Goal: Task Accomplishment & Management: Manage account settings

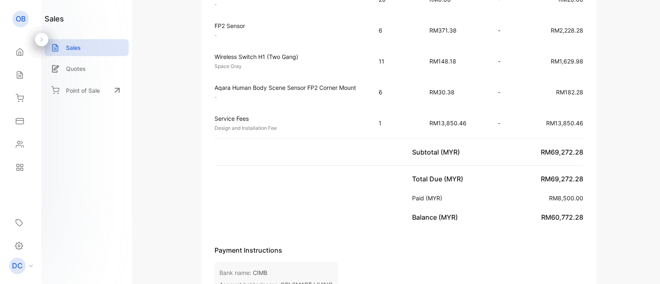
scroll to position [793, 0]
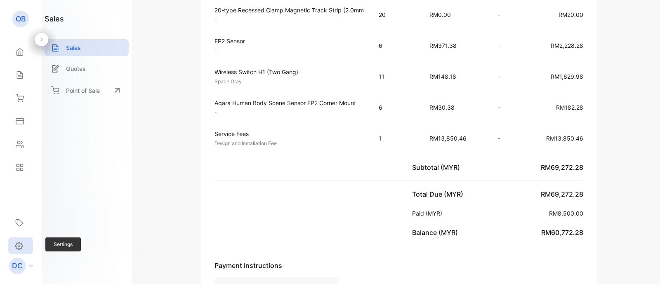
click at [22, 240] on div "Settings" at bounding box center [20, 245] width 25 height 17
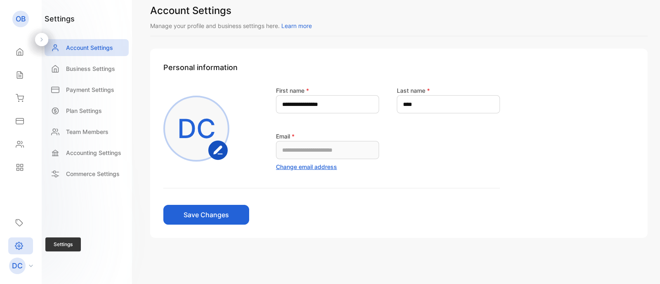
scroll to position [11, 0]
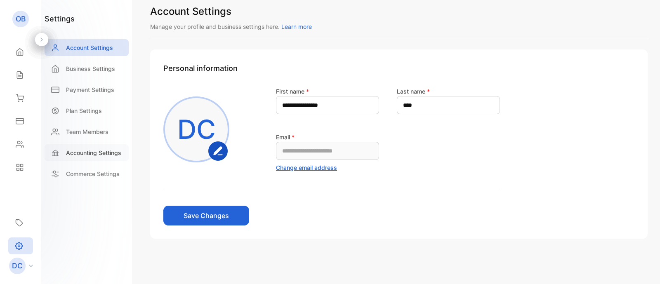
click at [109, 157] on div "Accounting Settings" at bounding box center [87, 152] width 84 height 17
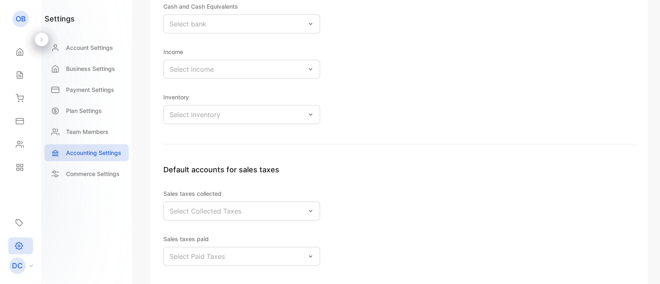
scroll to position [249, 0]
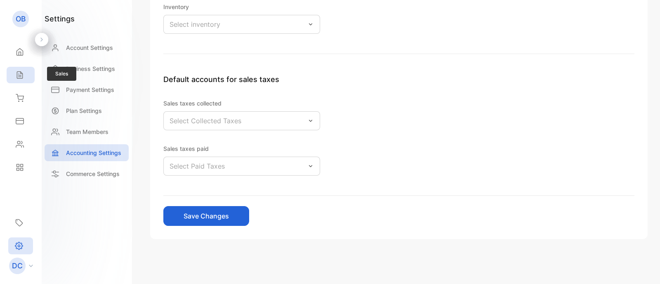
click at [27, 78] on div "Sales" at bounding box center [21, 75] width 28 height 16
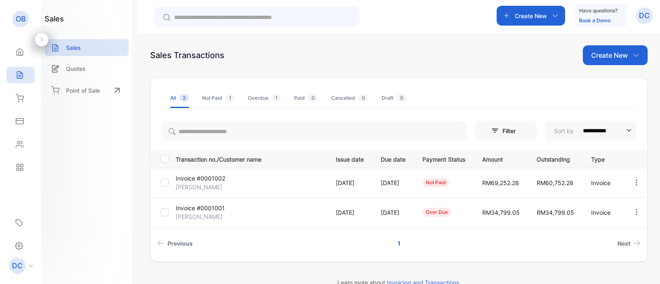
scroll to position [19, 0]
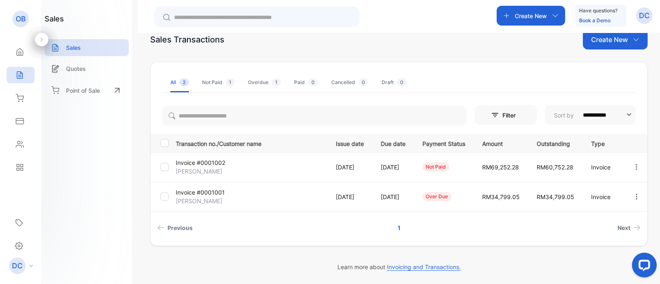
click at [552, 19] on div "Create New" at bounding box center [530, 16] width 68 height 20
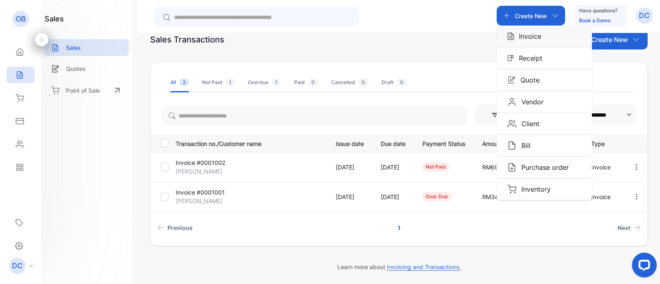
click at [536, 38] on p "Invoice" at bounding box center [527, 36] width 27 height 10
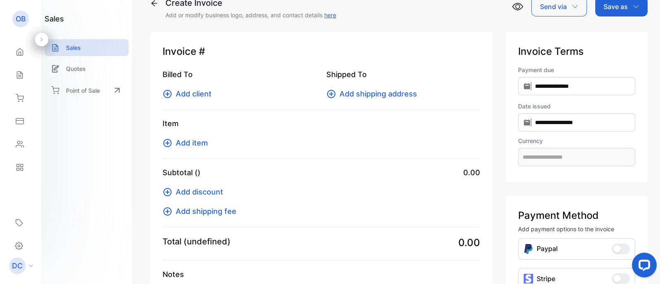
type input "**********"
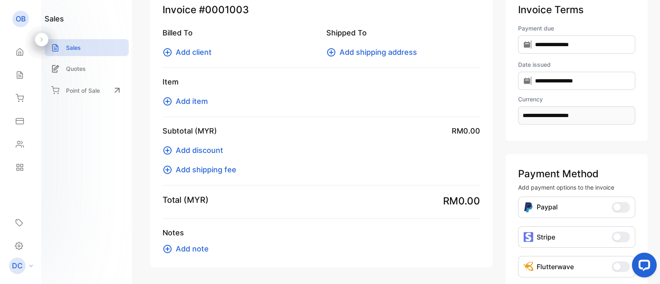
scroll to position [25, 0]
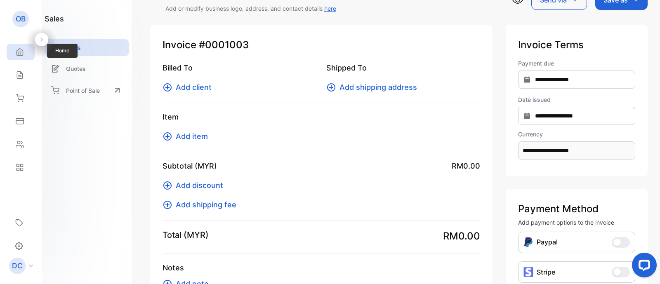
click at [21, 49] on icon at bounding box center [20, 52] width 6 height 7
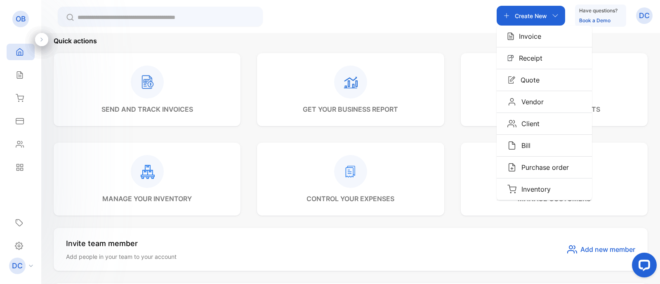
scroll to position [268, 0]
click at [157, 88] on rect at bounding box center [147, 80] width 33 height 33
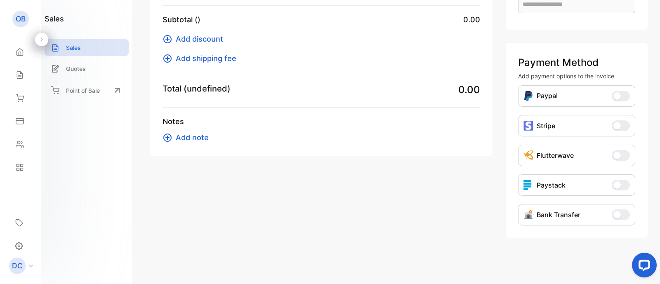
scroll to position [138, 0]
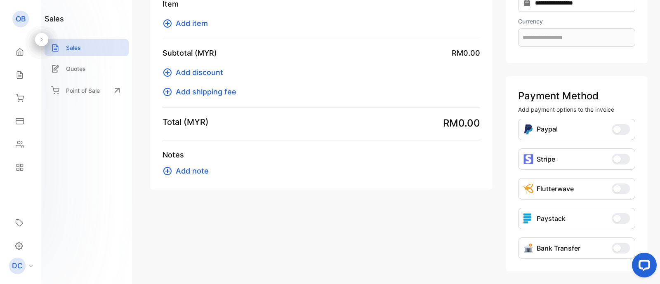
type input "**********"
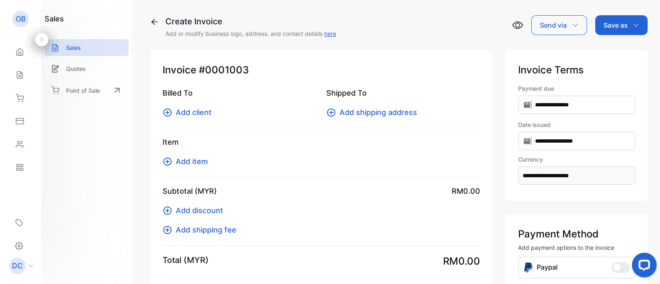
scroll to position [0, 0]
click at [64, 69] on div "Quotes" at bounding box center [87, 68] width 84 height 17
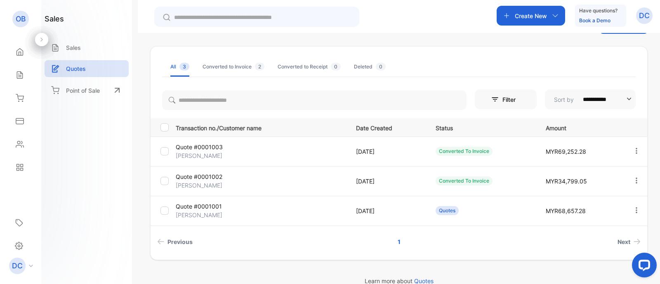
scroll to position [33, 0]
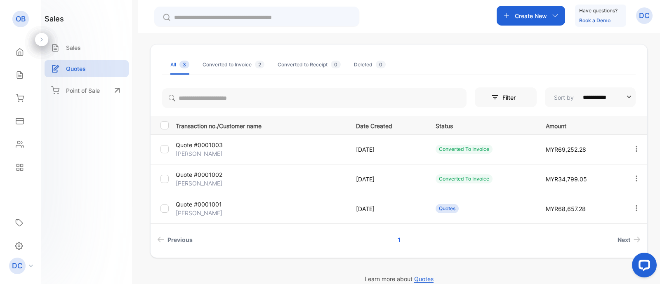
click at [636, 149] on icon "button" at bounding box center [635, 148] width 7 height 7
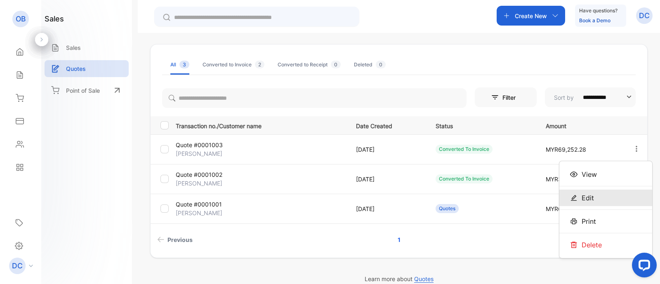
click at [600, 199] on div "Edit" at bounding box center [605, 198] width 93 height 16
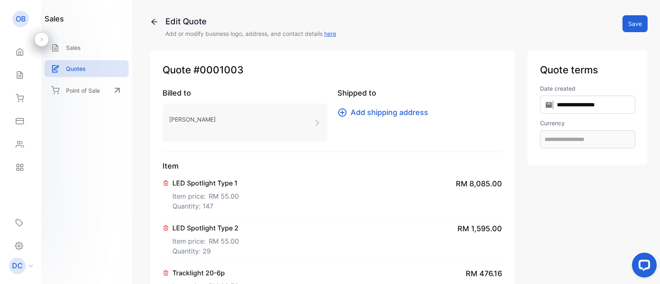
type input "**********"
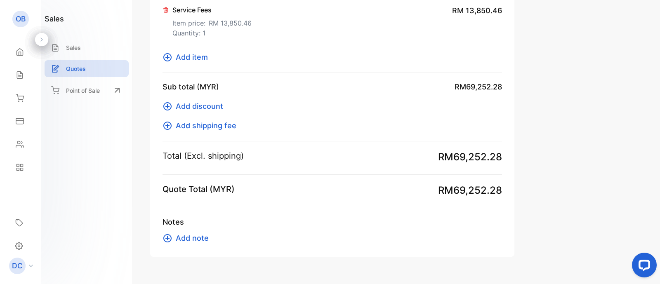
scroll to position [1223, 0]
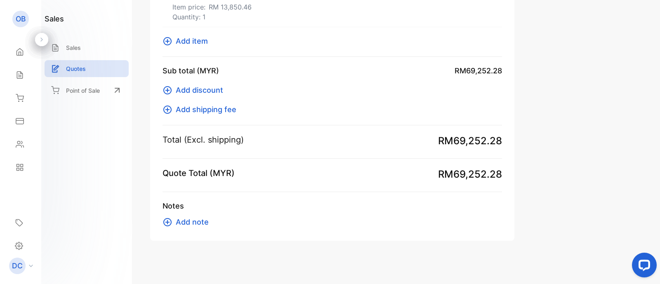
click at [31, 266] on icon at bounding box center [30, 266] width 3 height 2
click at [12, 243] on div "Settings" at bounding box center [20, 245] width 25 height 17
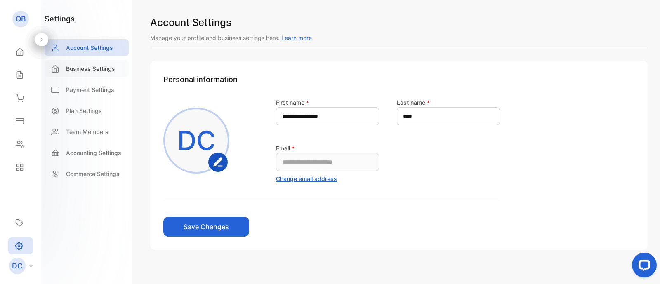
click at [92, 72] on p "Business Settings" at bounding box center [90, 68] width 49 height 9
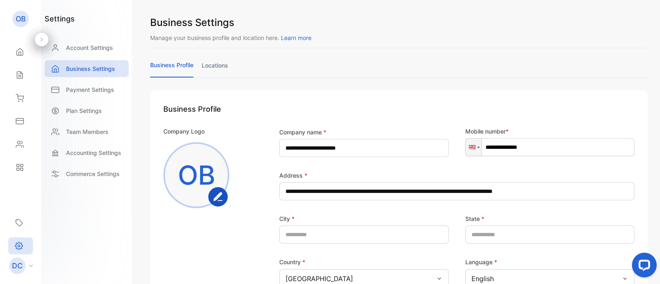
scroll to position [215, 0]
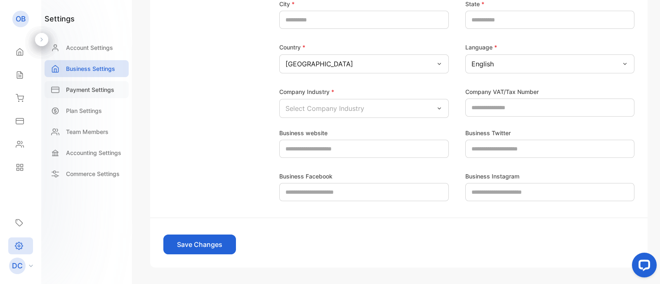
click at [107, 90] on p "Payment Settings" at bounding box center [90, 89] width 48 height 9
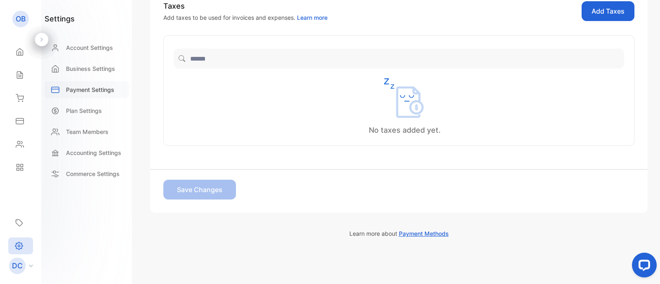
scroll to position [233, 0]
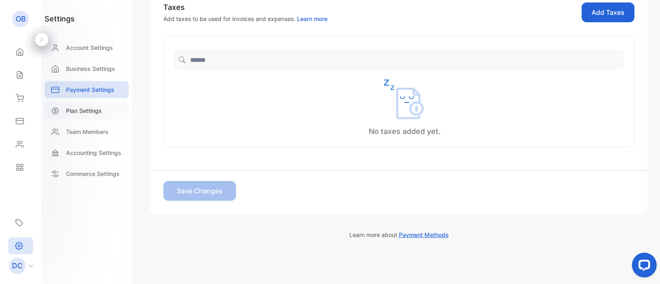
click at [93, 110] on p "Plan Settings" at bounding box center [84, 110] width 36 height 9
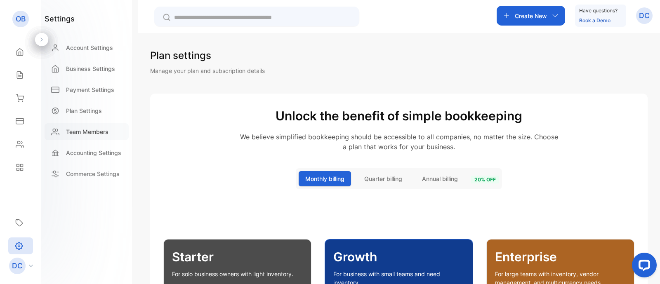
click at [77, 131] on p "Team Members" at bounding box center [87, 131] width 42 height 9
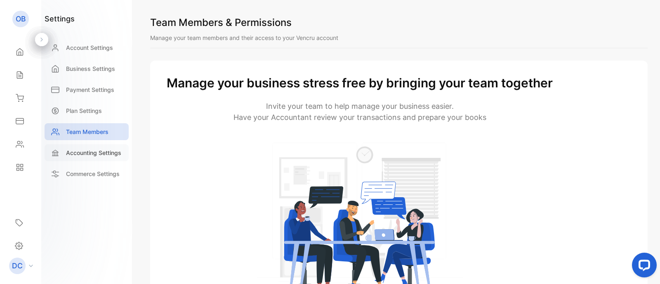
click at [87, 155] on p "Accounting Settings" at bounding box center [93, 152] width 55 height 9
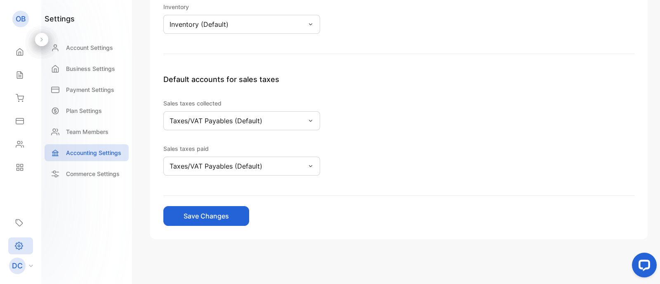
scroll to position [150, 0]
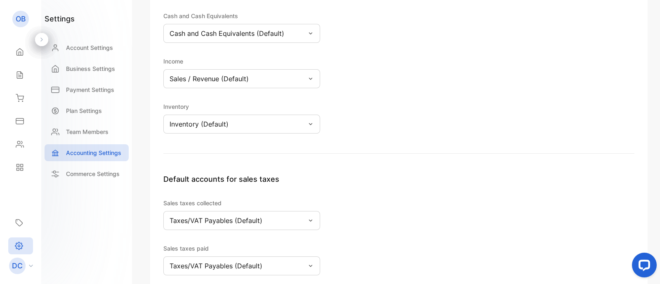
click at [257, 73] on div "Sales / Revenue (Default)" at bounding box center [241, 78] width 157 height 19
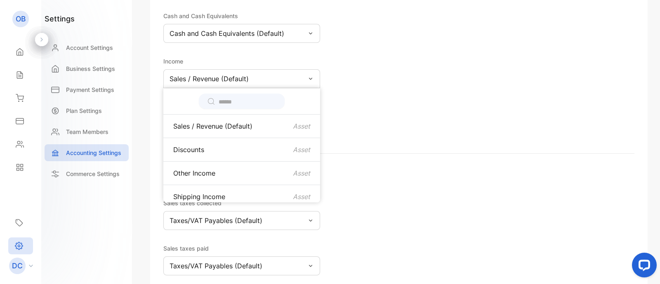
click at [369, 131] on div "Default accounts for Cash and Cash Equivalents Cash and Cash Equivalents (Defau…" at bounding box center [398, 69] width 471 height 167
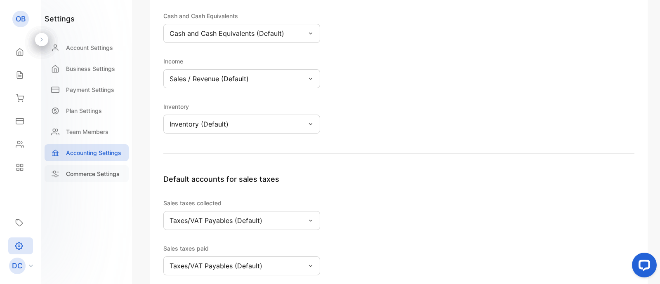
click at [103, 171] on p "Commerce Settings" at bounding box center [93, 173] width 54 height 9
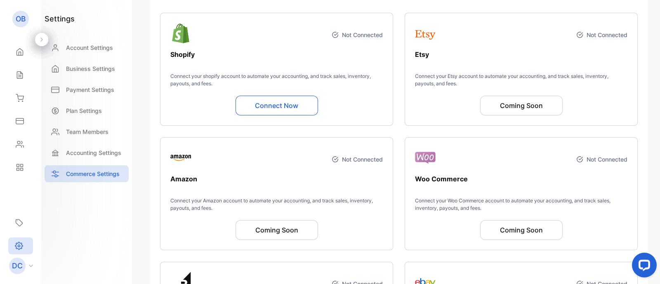
scroll to position [89, 0]
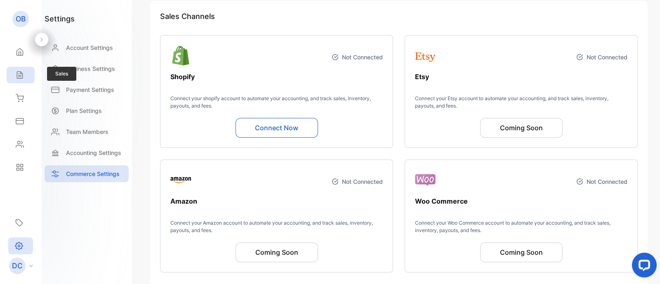
click at [16, 71] on icon at bounding box center [20, 75] width 8 height 8
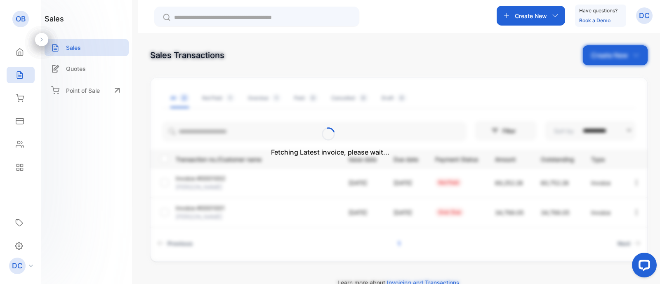
scroll to position [19, 0]
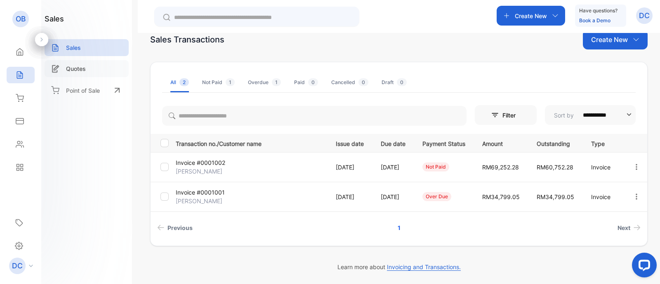
click at [78, 65] on p "Quotes" at bounding box center [76, 68] width 20 height 9
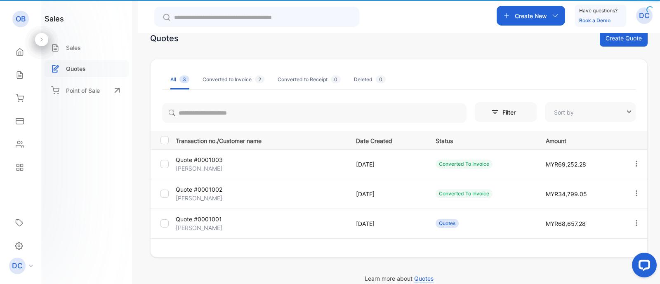
type input "**********"
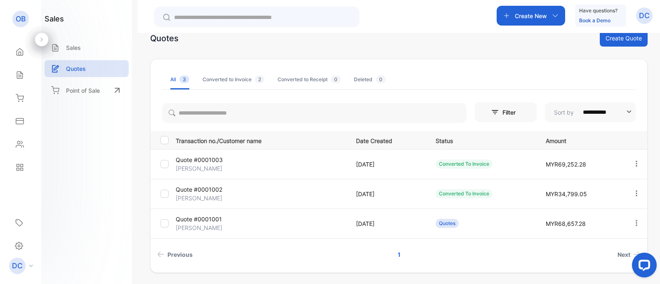
click at [202, 153] on td "Quote #0001003 [PERSON_NAME]" at bounding box center [259, 164] width 174 height 30
click at [645, 13] on p "DC" at bounding box center [644, 15] width 11 height 11
click at [20, 18] on p "OB" at bounding box center [21, 19] width 10 height 11
click at [20, 246] on icon at bounding box center [19, 246] width 2 height 2
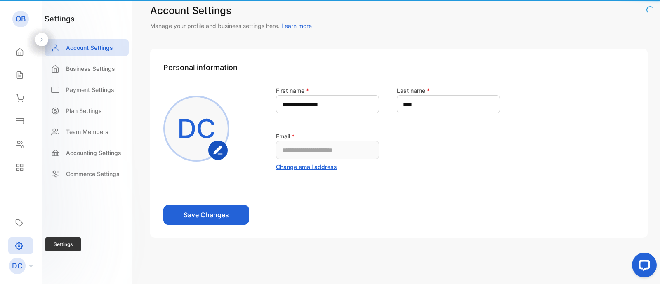
scroll to position [11, 0]
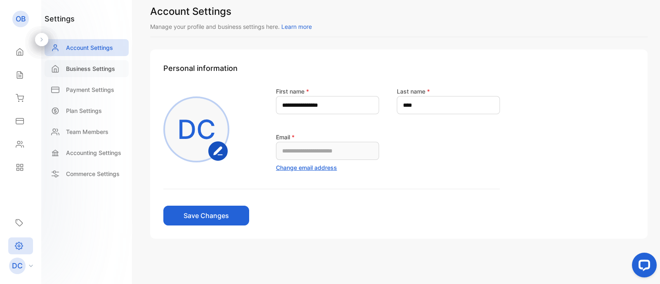
click at [97, 63] on div "Business Settings" at bounding box center [87, 68] width 84 height 17
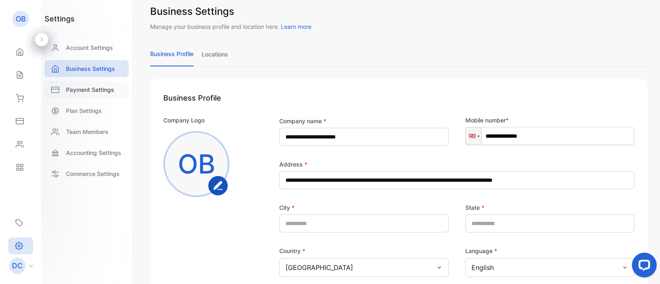
click at [94, 93] on p "Payment Settings" at bounding box center [90, 89] width 48 height 9
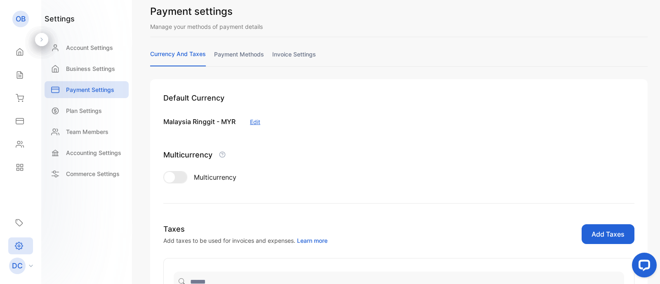
click at [308, 58] on link "invoice settings" at bounding box center [294, 58] width 44 height 16
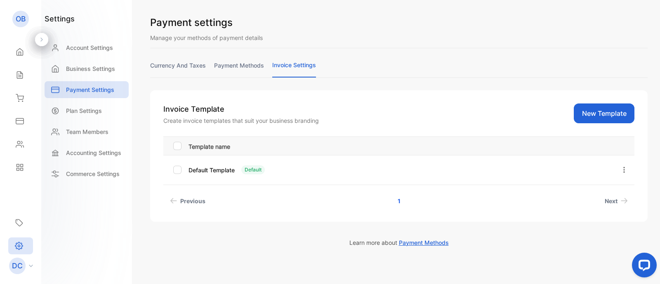
click at [620, 170] on icon "button" at bounding box center [623, 169] width 7 height 7
click at [602, 187] on button "Edit" at bounding box center [599, 193] width 59 height 16
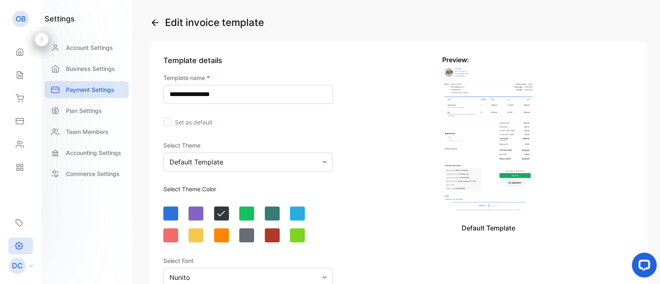
click at [152, 21] on icon "button" at bounding box center [155, 23] width 10 height 10
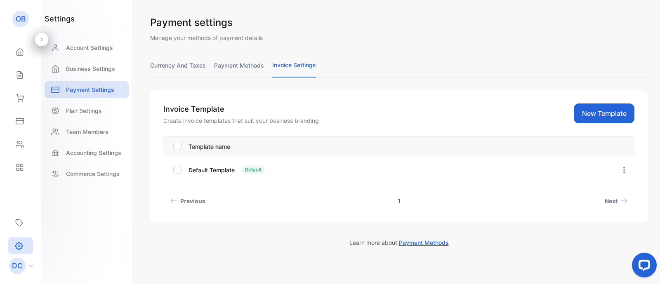
click at [620, 170] on icon "button" at bounding box center [623, 169] width 7 height 7
click at [603, 106] on button "New Template" at bounding box center [603, 113] width 61 height 20
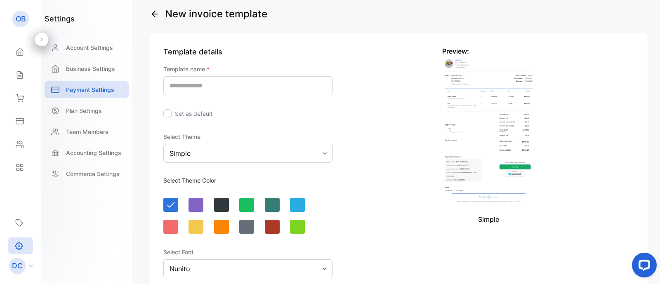
scroll to position [6, 0]
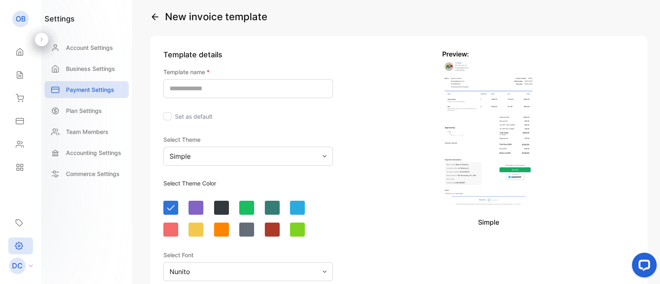
click at [223, 85] on input "text" at bounding box center [247, 88] width 169 height 19
click at [497, 150] on img at bounding box center [488, 133] width 93 height 149
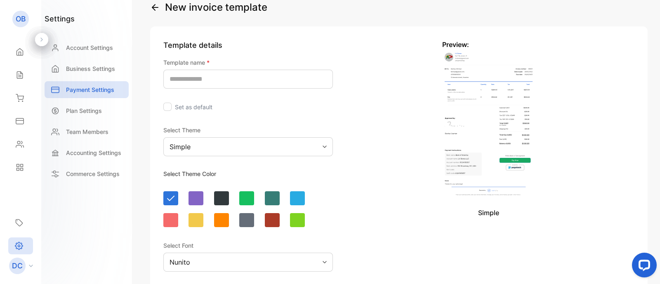
click at [153, 7] on icon "button" at bounding box center [155, 8] width 6 height 6
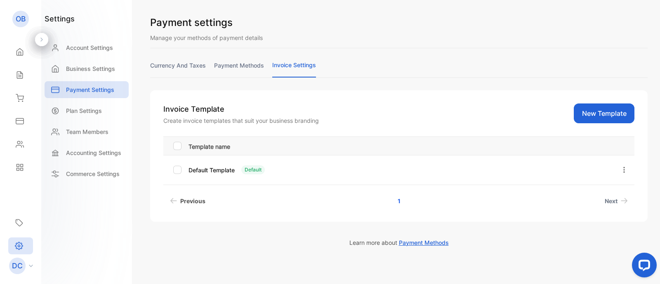
click at [198, 194] on link "Previous" at bounding box center [188, 200] width 42 height 15
click at [196, 195] on link "Previous" at bounding box center [188, 200] width 42 height 15
click at [228, 71] on link "payment methods" at bounding box center [239, 69] width 50 height 16
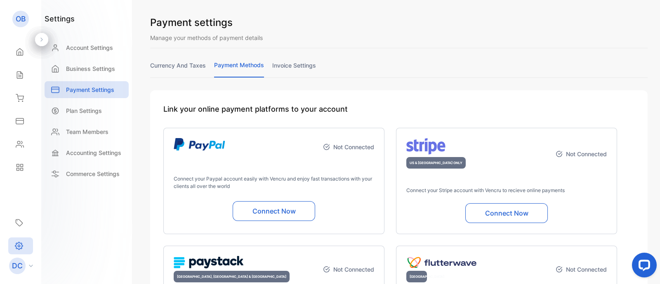
click at [181, 61] on link "currency and taxes" at bounding box center [178, 69] width 56 height 16
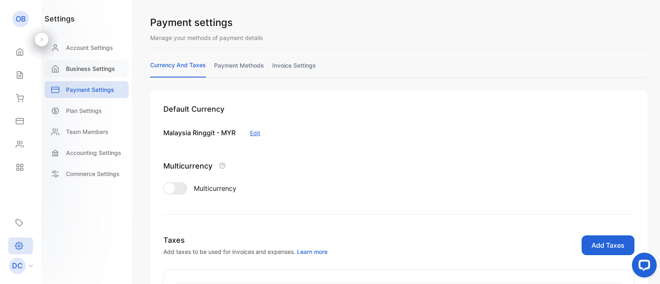
click at [102, 73] on div "Business Settings" at bounding box center [87, 68] width 84 height 17
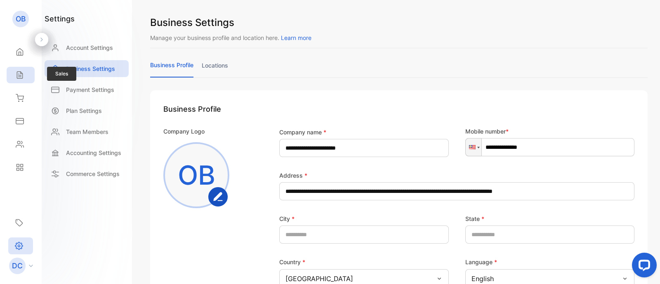
click at [23, 77] on icon at bounding box center [20, 75] width 8 height 8
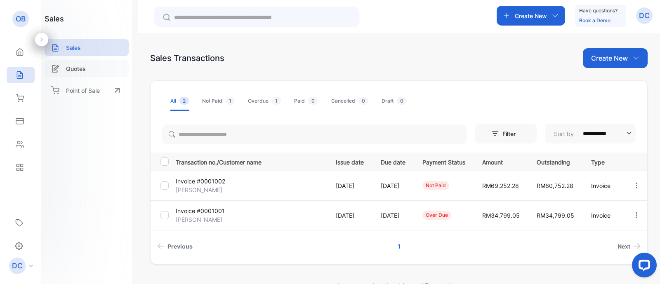
click at [91, 73] on div "Quotes" at bounding box center [87, 68] width 84 height 17
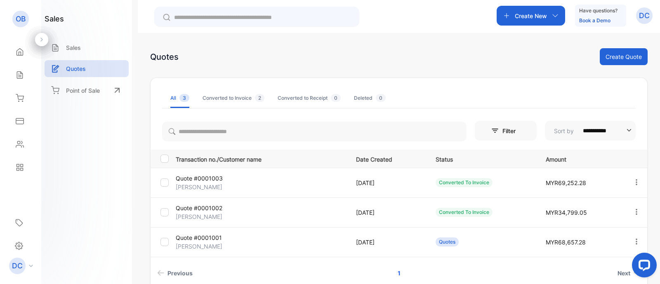
click at [221, 180] on p "Quote #0001003" at bounding box center [204, 178] width 56 height 9
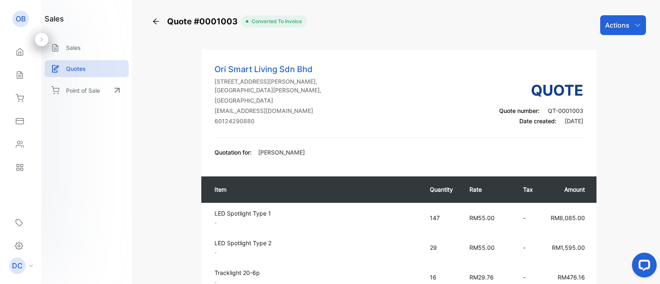
click at [629, 22] on div "Actions" at bounding box center [623, 25] width 46 height 20
click at [229, 21] on span "Quote #0001003" at bounding box center [204, 21] width 74 height 12
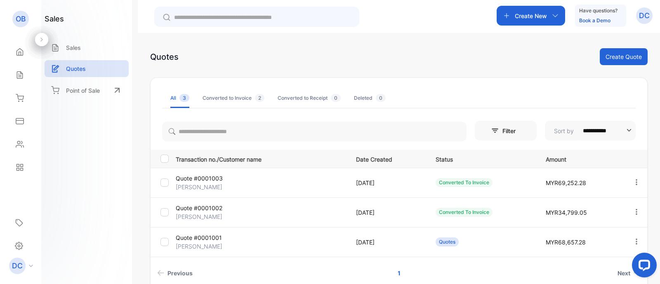
click at [633, 238] on icon "button" at bounding box center [635, 241] width 7 height 7
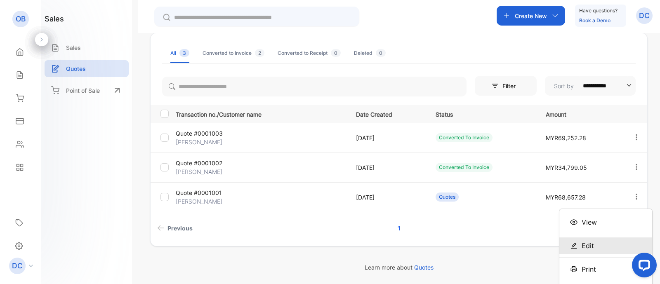
click at [582, 252] on div "Edit" at bounding box center [605, 245] width 93 height 16
click at [583, 247] on span "Edit" at bounding box center [587, 246] width 12 height 10
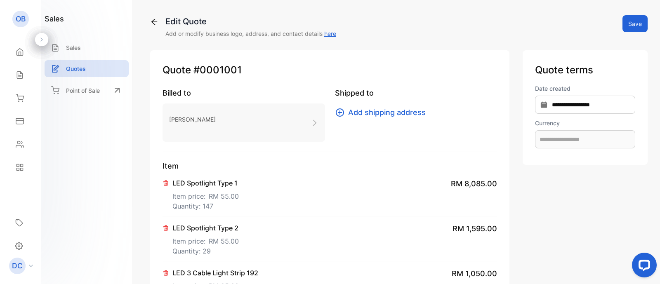
type input "**********"
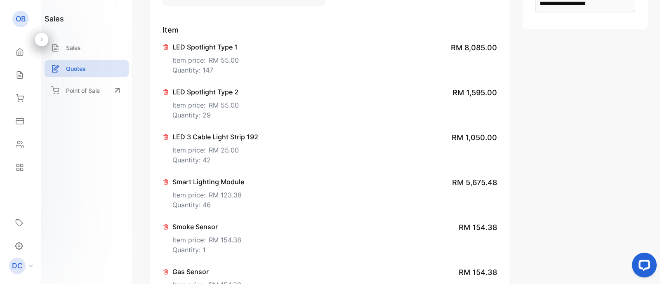
click at [373, 131] on div "LED 3 Cable Light Strip 192 Item price: RM 25.00 Quantity: 42 RM 1,050.00" at bounding box center [329, 147] width 334 height 45
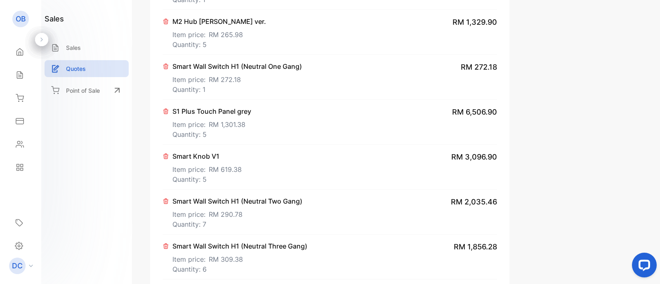
scroll to position [843, 0]
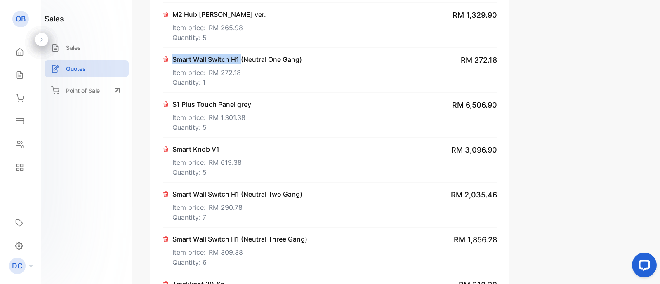
drag, startPoint x: 240, startPoint y: 59, endPoint x: 173, endPoint y: 58, distance: 67.6
click at [173, 58] on p "Smart Wall Switch H1 (Neutral One Gang)" at bounding box center [236, 59] width 129 height 10
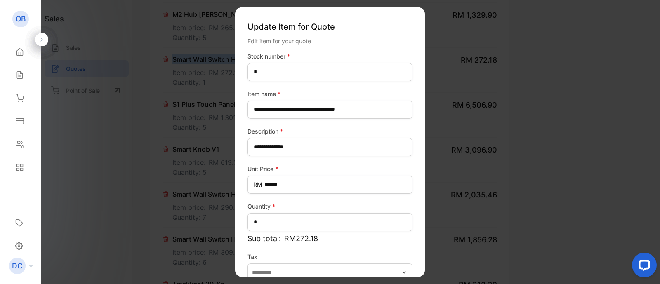
scroll to position [45, 0]
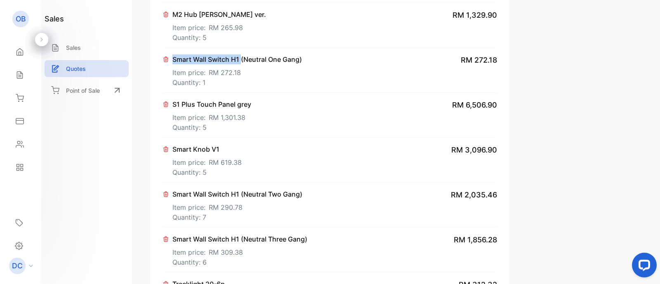
copy p "Smart Wall Switch H1"
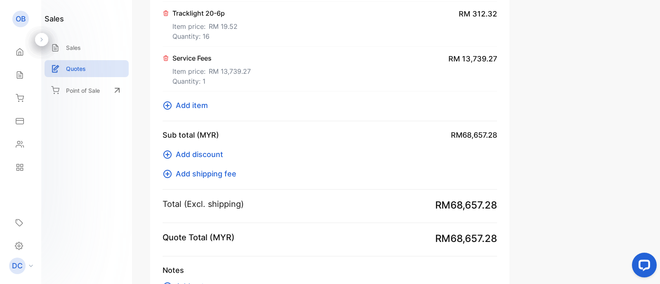
scroll to position [1119, 0]
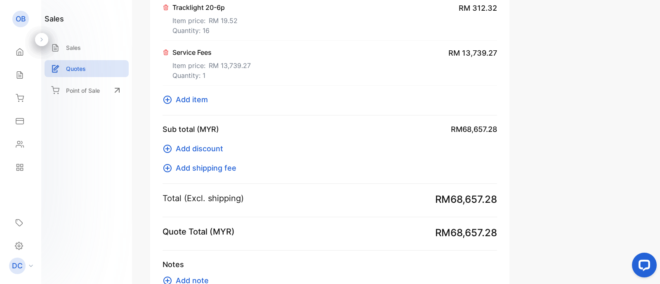
click at [190, 97] on span "Add item" at bounding box center [192, 99] width 32 height 11
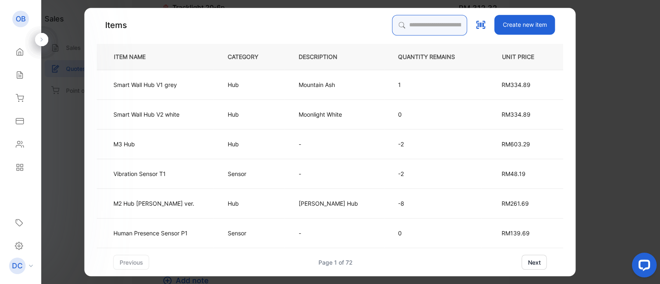
click at [407, 23] on input "search" at bounding box center [429, 25] width 75 height 21
paste input "**********"
type input "**********"
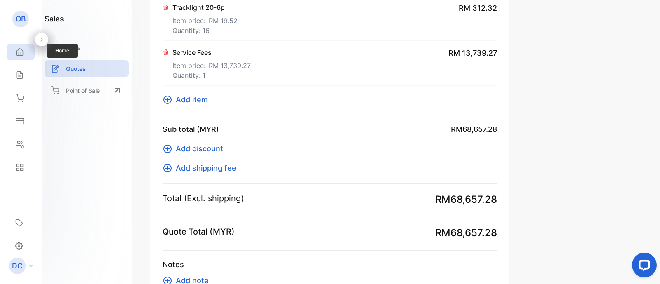
click at [18, 46] on div "Home" at bounding box center [21, 52] width 28 height 16
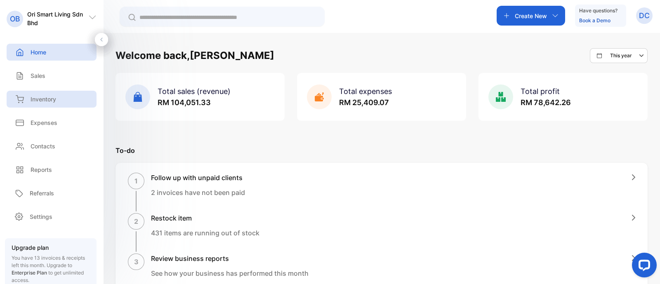
click at [46, 98] on p "Inventory" at bounding box center [44, 99] width 26 height 9
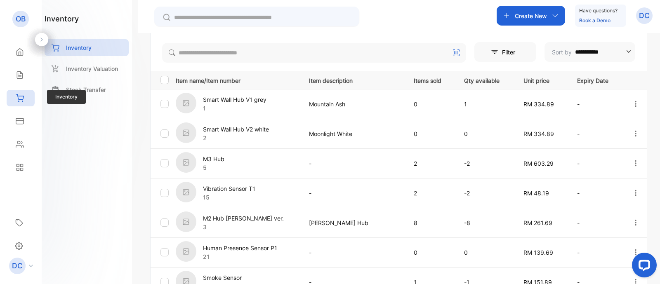
scroll to position [158, 0]
click at [210, 18] on input "text" at bounding box center [262, 17] width 177 height 9
paste input "**********"
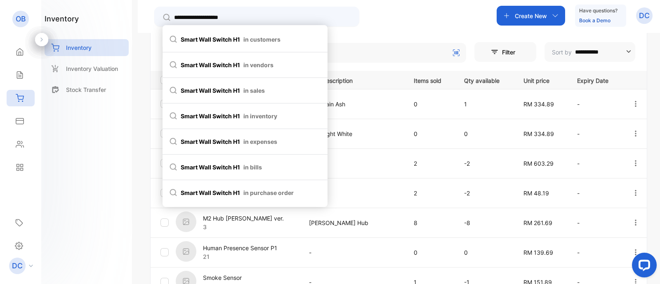
type input "**********"
click at [269, 110] on li "Smart Wall Switch H1 in inventory" at bounding box center [244, 116] width 165 height 26
type input "**********"
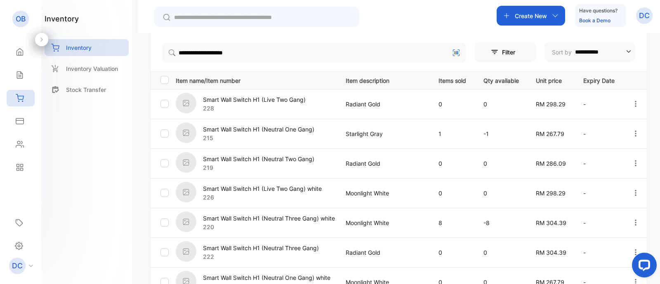
click at [192, 15] on input "text" at bounding box center [262, 17] width 177 height 9
paste input "**********"
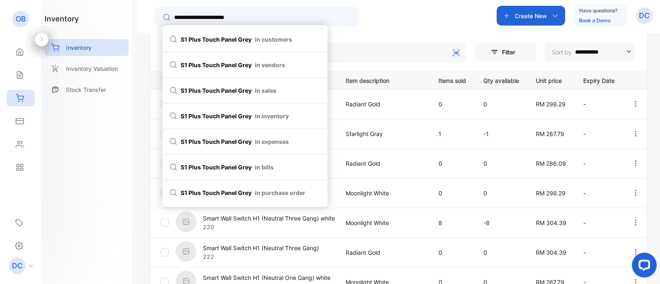
type input "**********"
click at [275, 121] on li "S1 Plus Touch Panel grey in inventory" at bounding box center [244, 116] width 165 height 26
type input "**********"
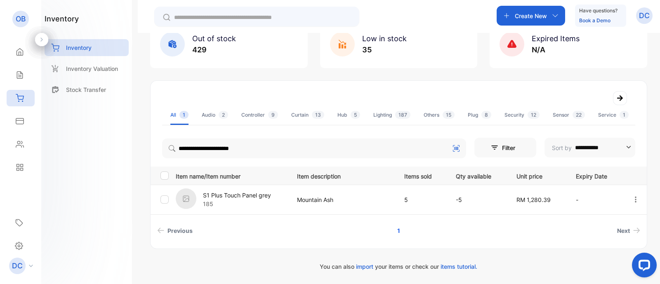
scroll to position [62, 0]
click at [635, 197] on icon "button" at bounding box center [635, 200] width 7 height 7
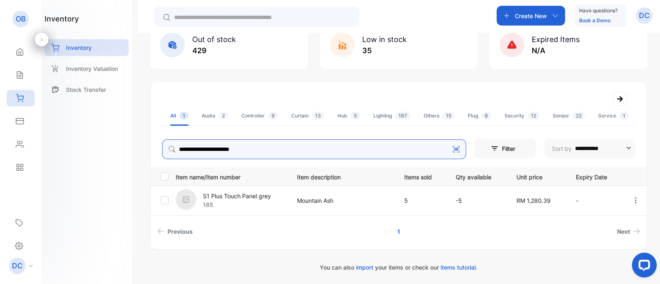
drag, startPoint x: 265, startPoint y: 152, endPoint x: 106, endPoint y: 132, distance: 160.3
click at [106, 132] on div "**********" at bounding box center [330, 166] width 660 height 333
paste input "**********"
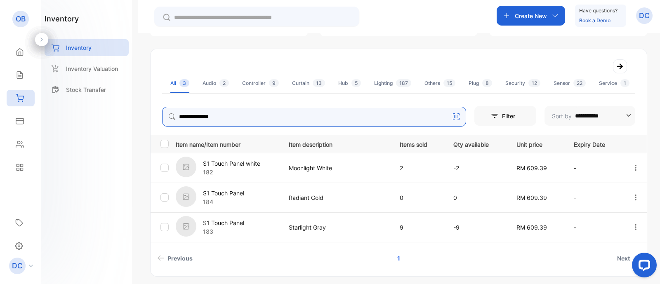
scroll to position [92, 0]
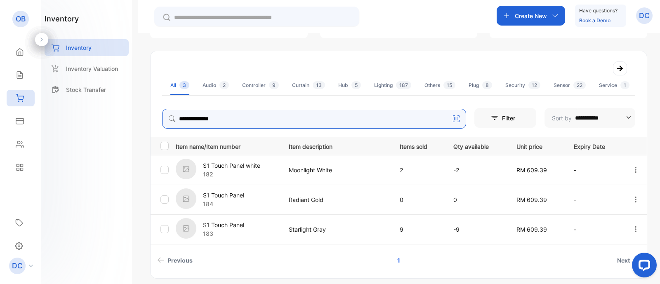
type input "**********"
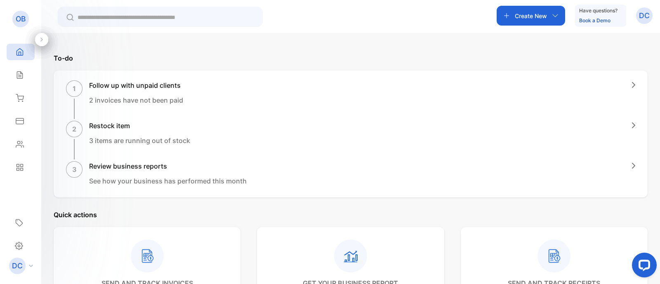
click at [543, 15] on p "Create New" at bounding box center [530, 16] width 32 height 9
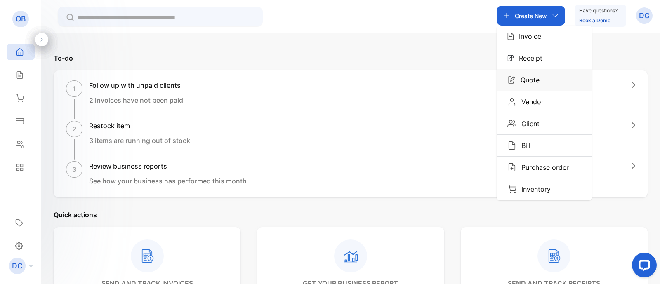
click at [533, 77] on p "Quote" at bounding box center [527, 80] width 24 height 10
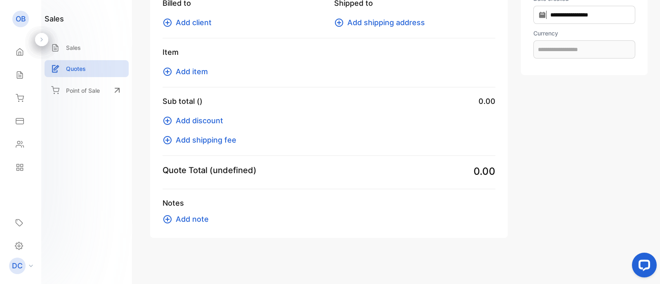
scroll to position [89, 0]
type input "**********"
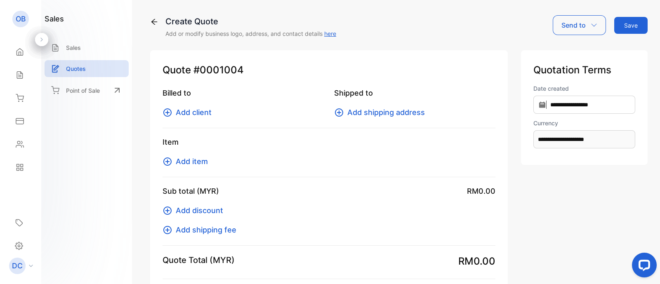
click at [376, 48] on div "**********" at bounding box center [398, 183] width 497 height 290
click at [23, 248] on icon at bounding box center [19, 246] width 8 height 9
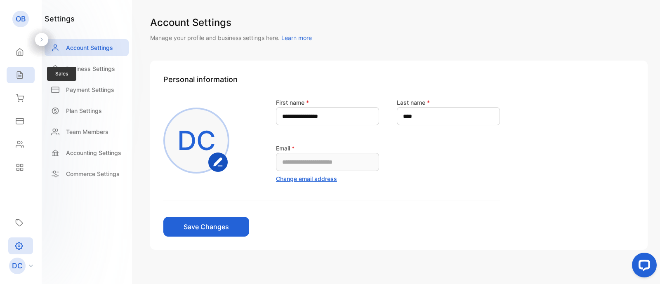
click at [12, 77] on div "Sales" at bounding box center [21, 75] width 28 height 16
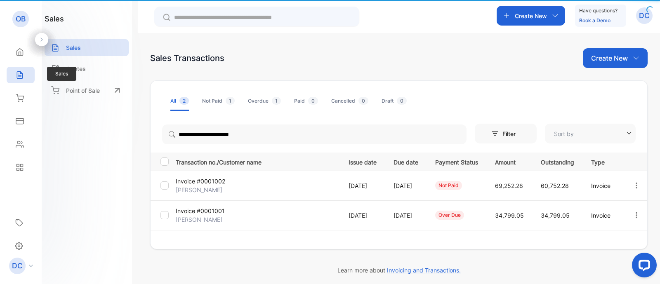
type input "**********"
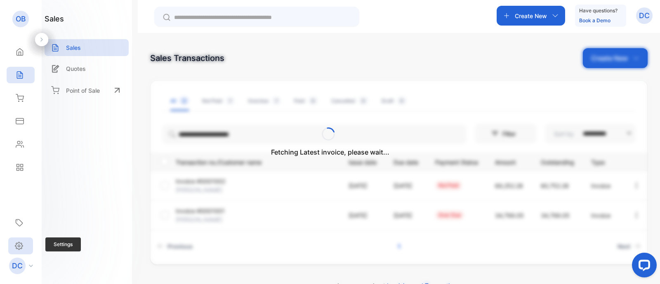
click at [20, 248] on icon at bounding box center [19, 246] width 8 height 9
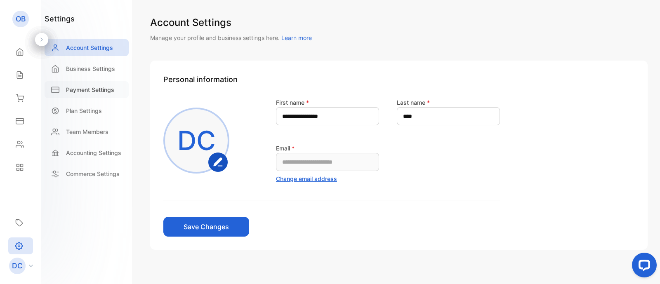
click at [91, 89] on p "Payment Settings" at bounding box center [90, 89] width 48 height 9
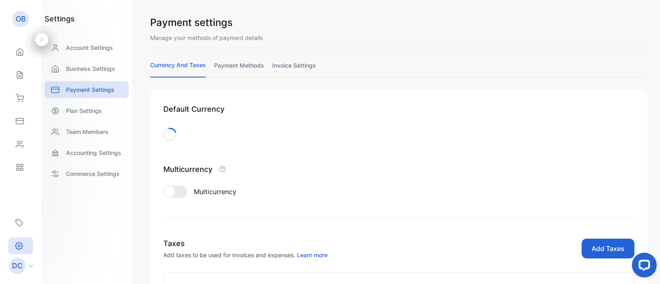
click at [287, 62] on link "invoice settings" at bounding box center [294, 69] width 44 height 16
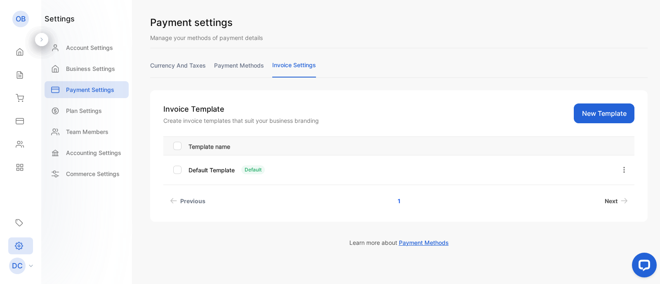
click at [616, 203] on link "Next" at bounding box center [616, 200] width 30 height 15
click at [603, 119] on button "New Template" at bounding box center [603, 113] width 61 height 20
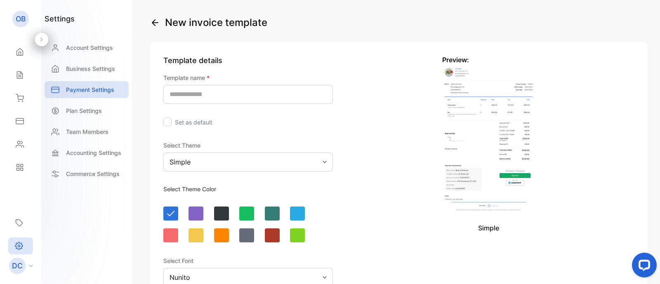
scroll to position [124, 0]
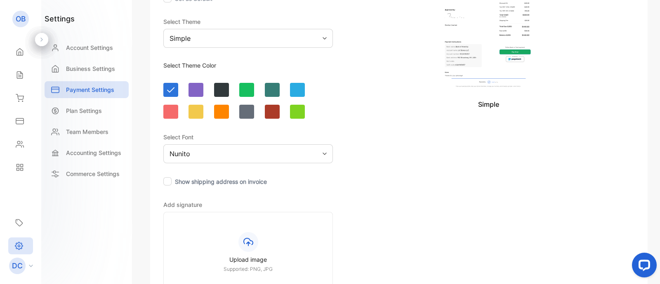
click at [343, 157] on div "Template details Template name * Set as default Select Theme Simple Select Them…" at bounding box center [349, 166] width 398 height 496
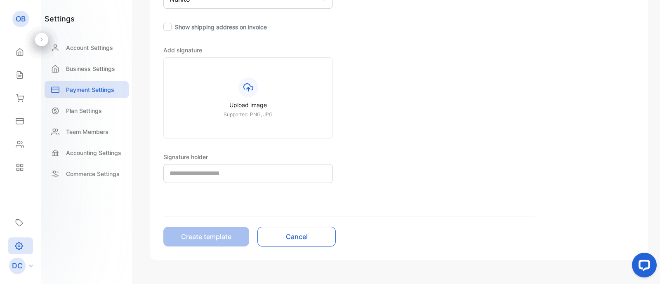
scroll to position [0, 0]
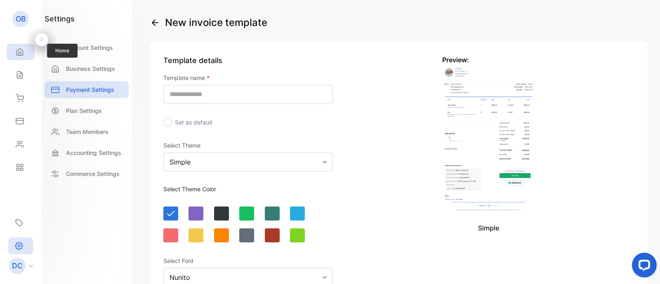
click at [24, 53] on div "Home" at bounding box center [21, 52] width 28 height 16
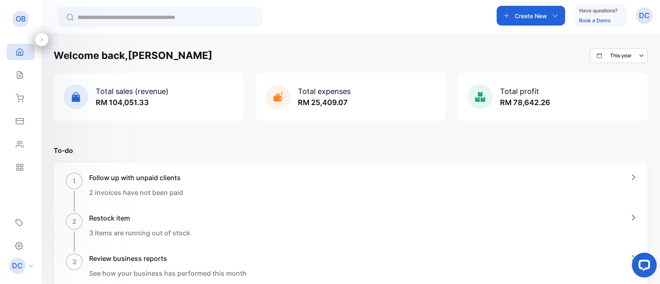
click at [213, 12] on div at bounding box center [165, 17] width 177 height 10
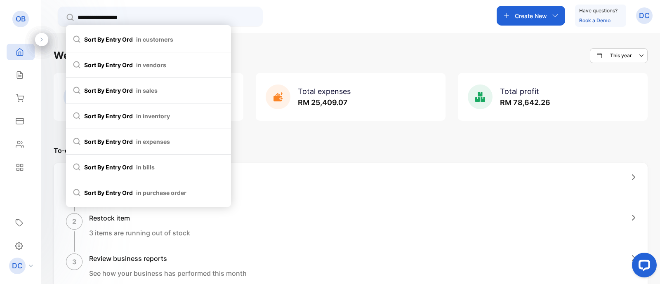
type input "**********"
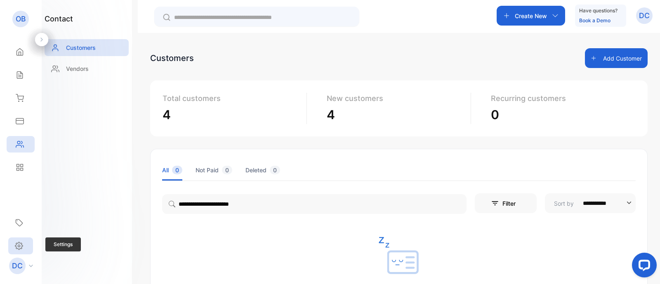
click at [23, 253] on div "Settings" at bounding box center [20, 245] width 25 height 17
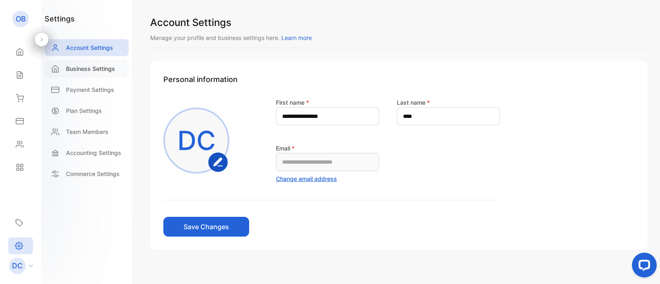
click at [87, 73] on p "Business Settings" at bounding box center [90, 68] width 49 height 9
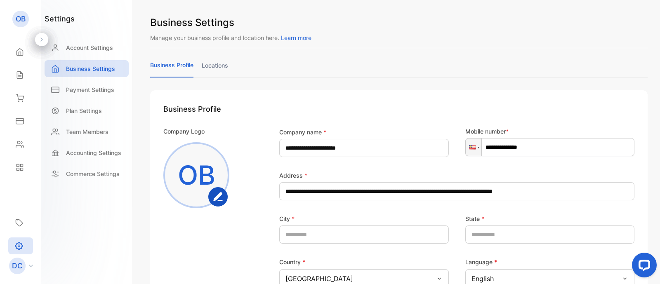
click at [228, 69] on link "locations" at bounding box center [215, 69] width 26 height 16
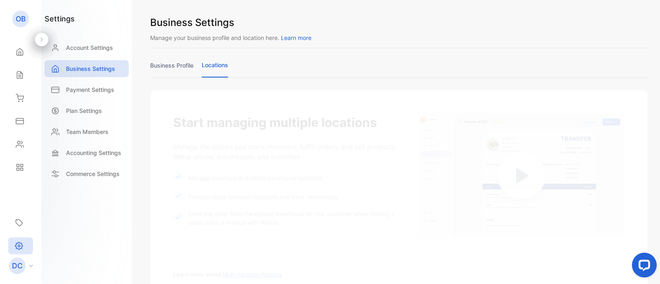
scroll to position [118, 0]
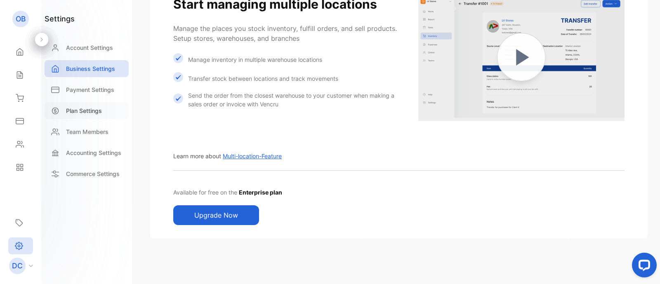
click at [94, 106] on p "Plan Settings" at bounding box center [84, 110] width 36 height 9
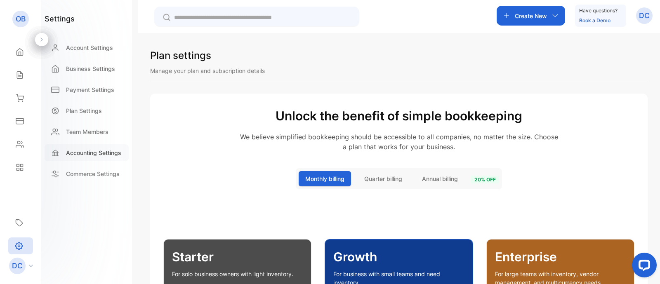
click at [87, 150] on p "Accounting Settings" at bounding box center [93, 152] width 55 height 9
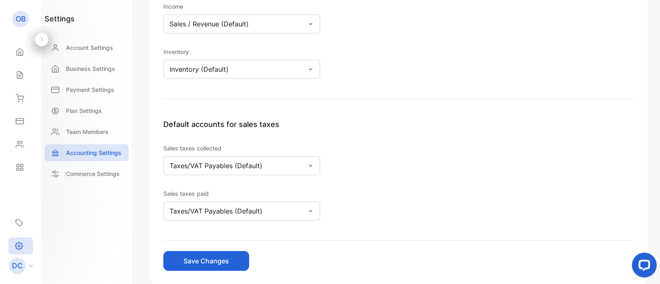
scroll to position [205, 0]
click at [307, 124] on p "Default accounts for sales taxes" at bounding box center [398, 123] width 471 height 11
click at [223, 66] on p "Inventory (Default)" at bounding box center [198, 69] width 59 height 10
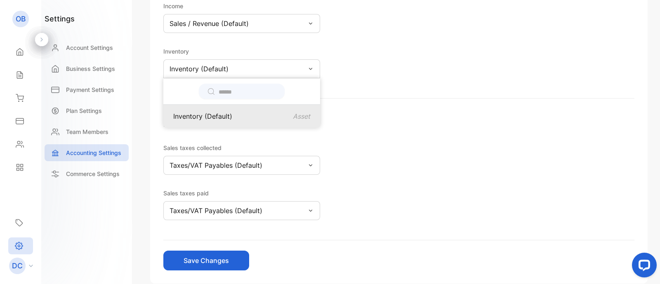
click at [230, 116] on p "Inventory (Default)" at bounding box center [202, 116] width 59 height 10
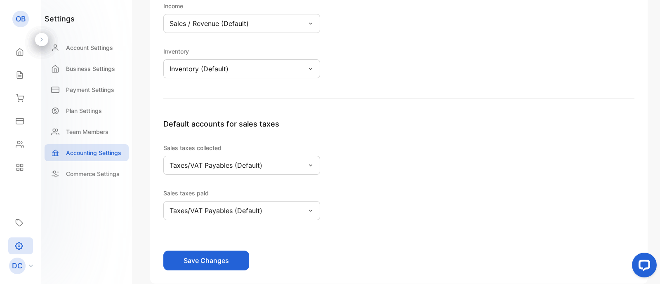
click at [234, 23] on p "Sales / Revenue (Default)" at bounding box center [208, 24] width 79 height 10
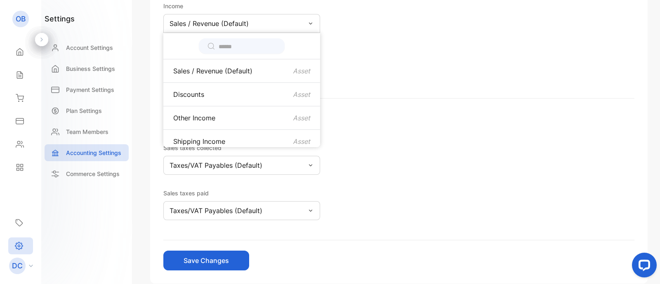
click at [353, 65] on div "Default accounts for Cash and Cash Equivalents Cash and Cash Equivalents (Defau…" at bounding box center [398, 14] width 471 height 167
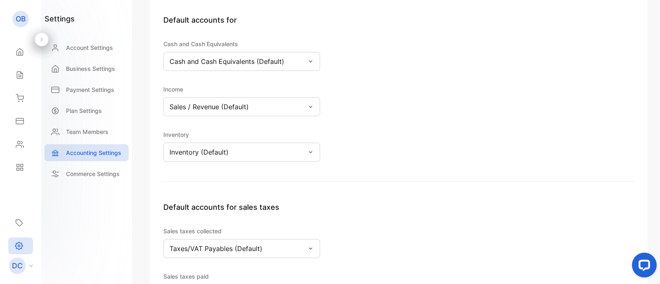
scroll to position [93, 0]
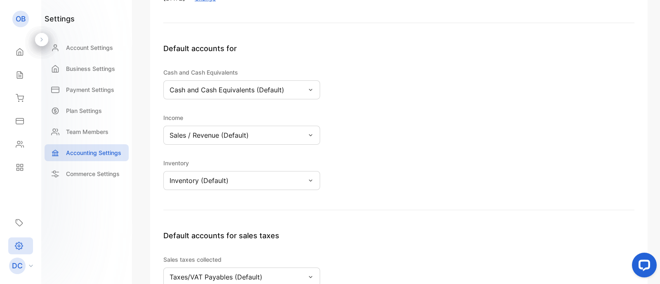
click at [353, 65] on div "Default accounts for" at bounding box center [398, 55] width 471 height 24
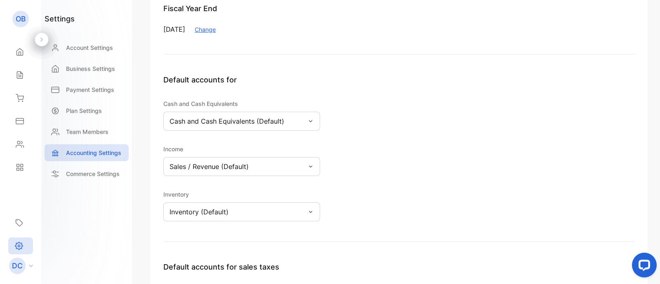
scroll to position [4, 0]
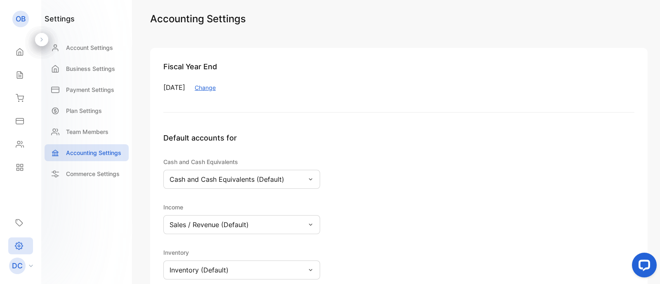
click at [192, 110] on div "Fiscal Year End [DATE] Change" at bounding box center [398, 87] width 471 height 52
